Goal: Register for event/course

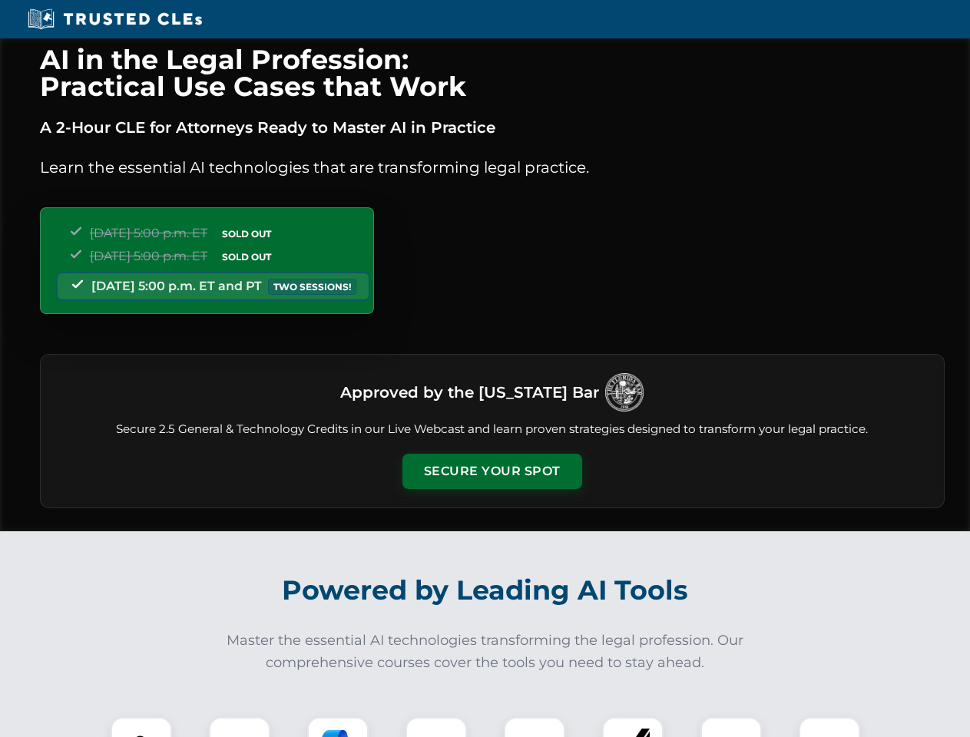
click at [491, 472] on button "Secure Your Spot" at bounding box center [492, 471] width 180 height 35
click at [141, 727] on img at bounding box center [141, 748] width 45 height 45
